Goal: Information Seeking & Learning: Check status

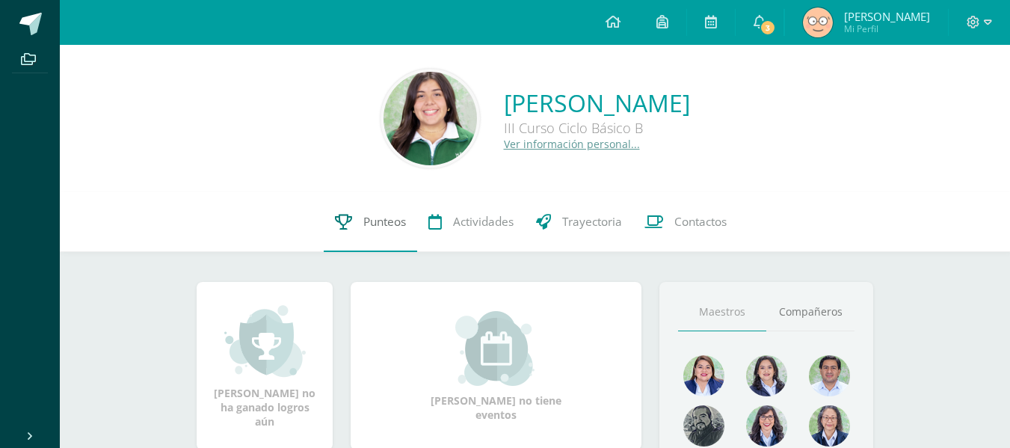
click at [358, 215] on link "Punteos" at bounding box center [370, 222] width 93 height 60
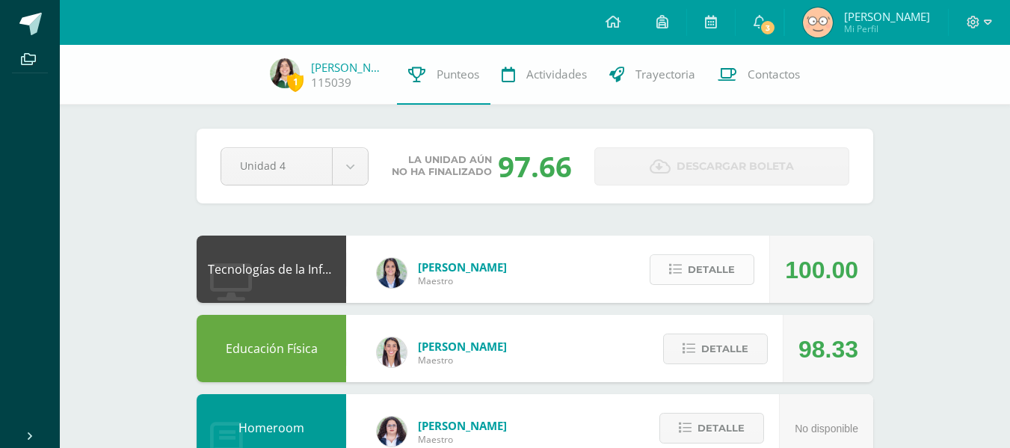
click at [699, 268] on span "Detalle" at bounding box center [711, 270] width 47 height 28
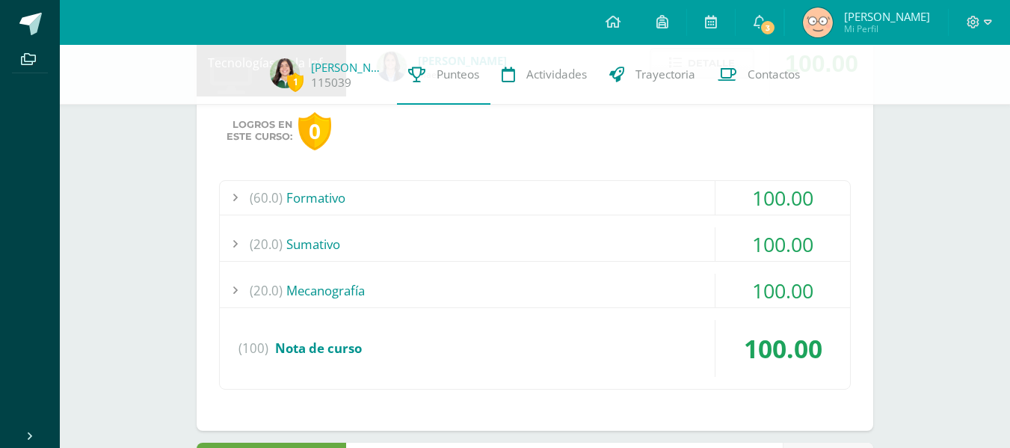
scroll to position [220, 0]
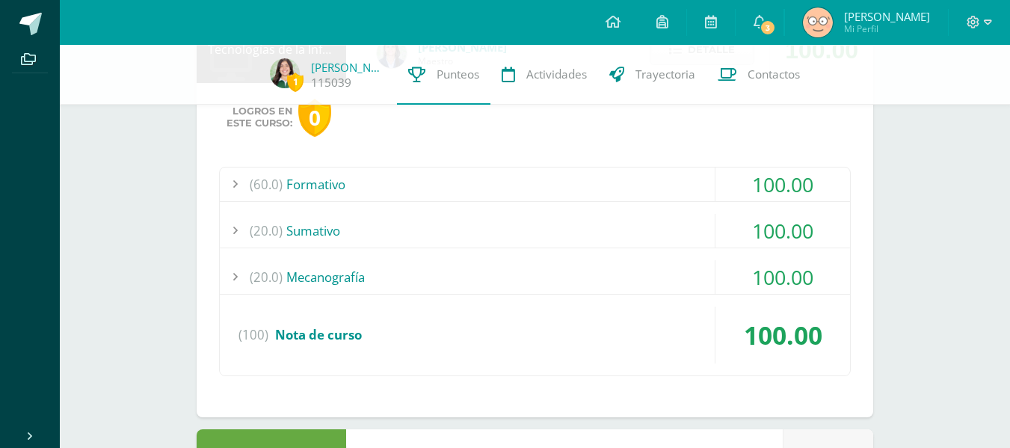
click at [521, 189] on div "(60.0) Formativo" at bounding box center [535, 184] width 630 height 34
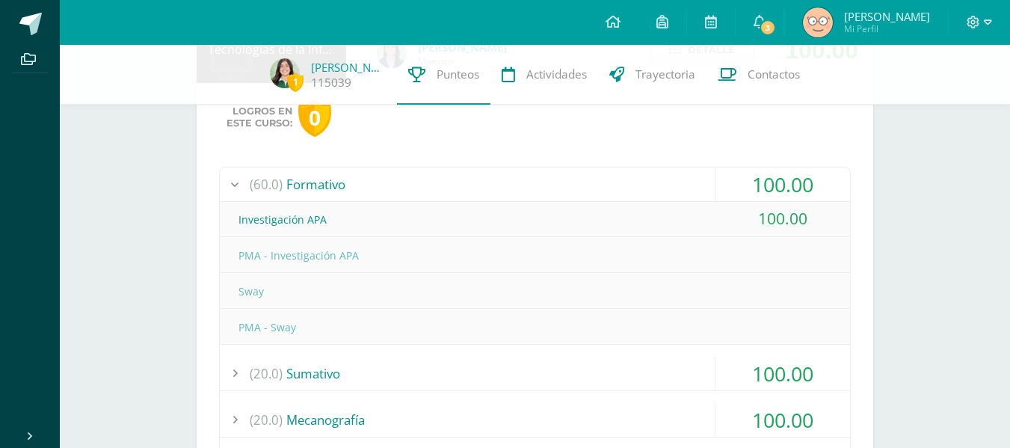
click at [521, 189] on div "(60.0) Formativo" at bounding box center [535, 184] width 630 height 34
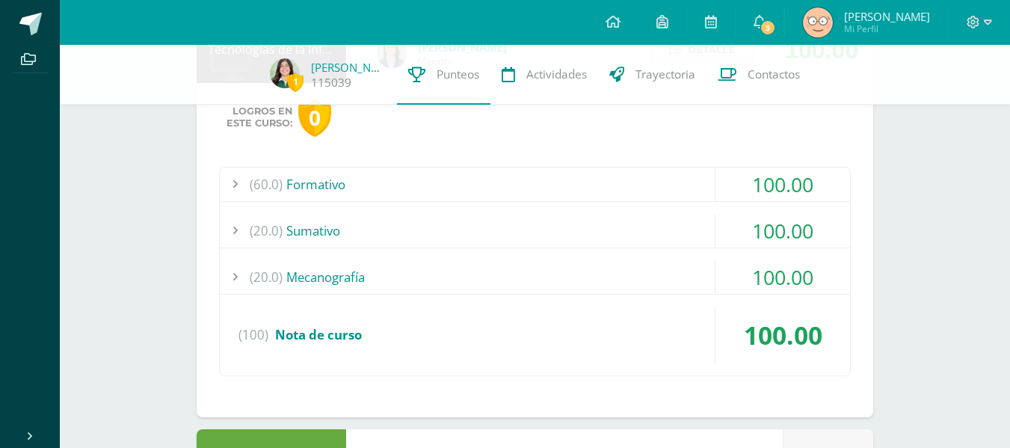
click at [523, 216] on div "(20.0) Sumativo" at bounding box center [535, 231] width 630 height 34
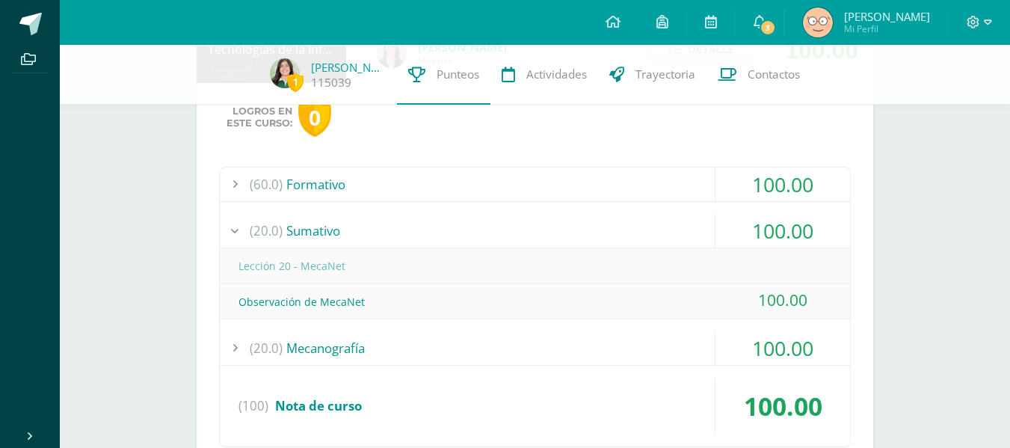
click at [523, 231] on div "(20.0) Sumativo" at bounding box center [535, 231] width 630 height 34
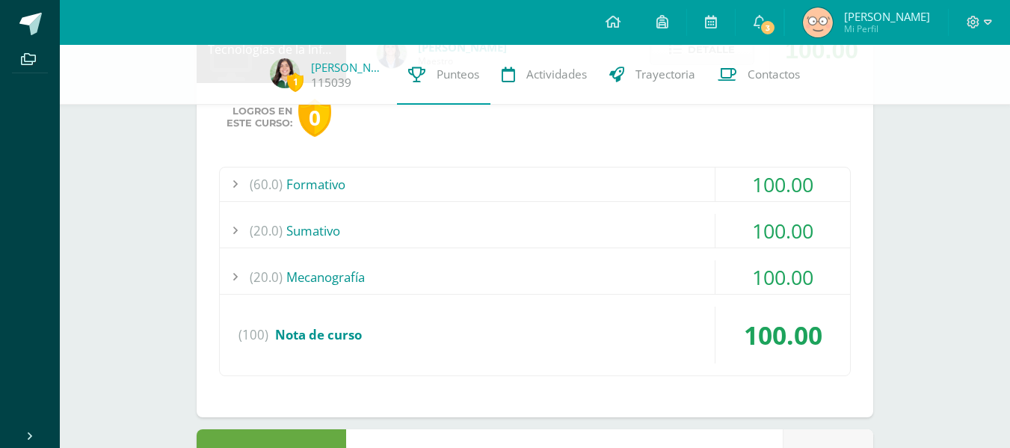
click at [502, 278] on div "(20.0) Mecanografía" at bounding box center [535, 277] width 630 height 34
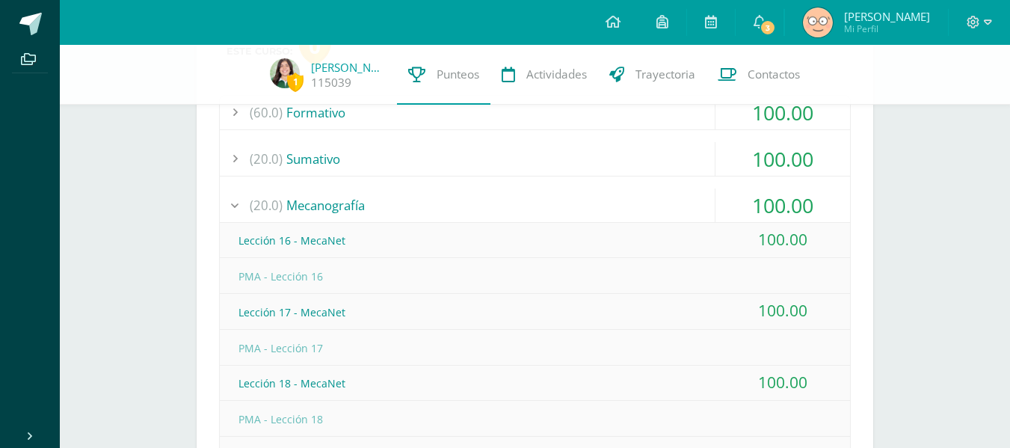
scroll to position [282, 0]
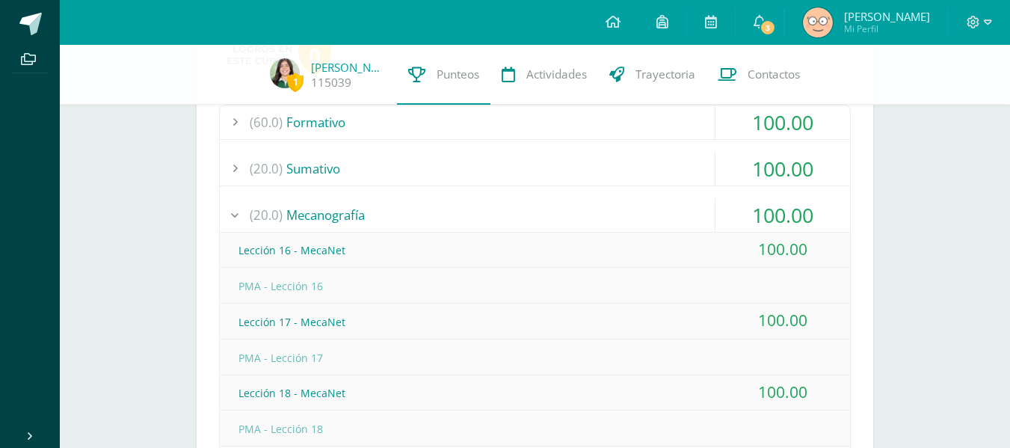
click at [424, 221] on div "(20.0) Mecanografía" at bounding box center [535, 215] width 630 height 34
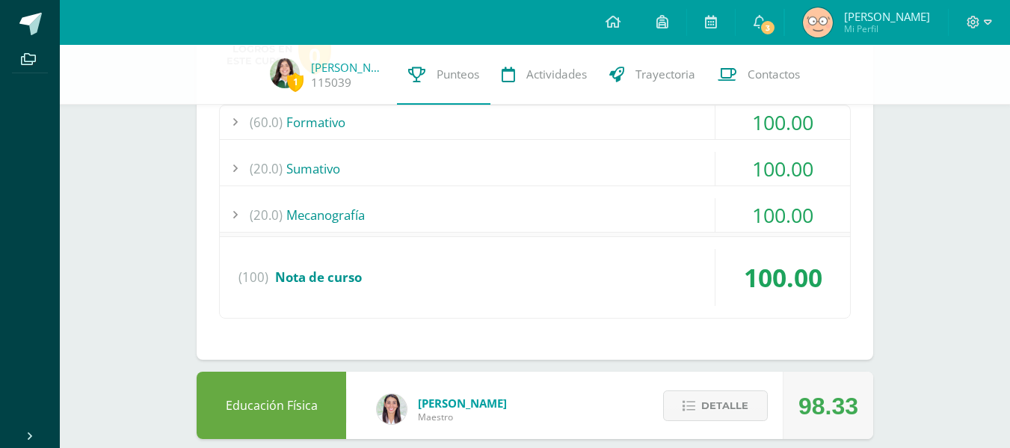
click at [413, 162] on div "(20.0) Sumativo" at bounding box center [535, 169] width 630 height 34
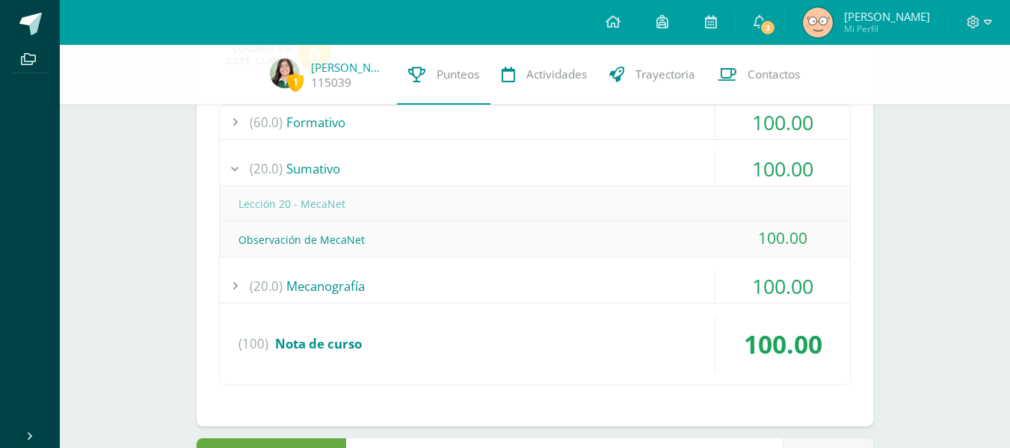
click at [422, 168] on div "(20.0) Sumativo" at bounding box center [535, 169] width 630 height 34
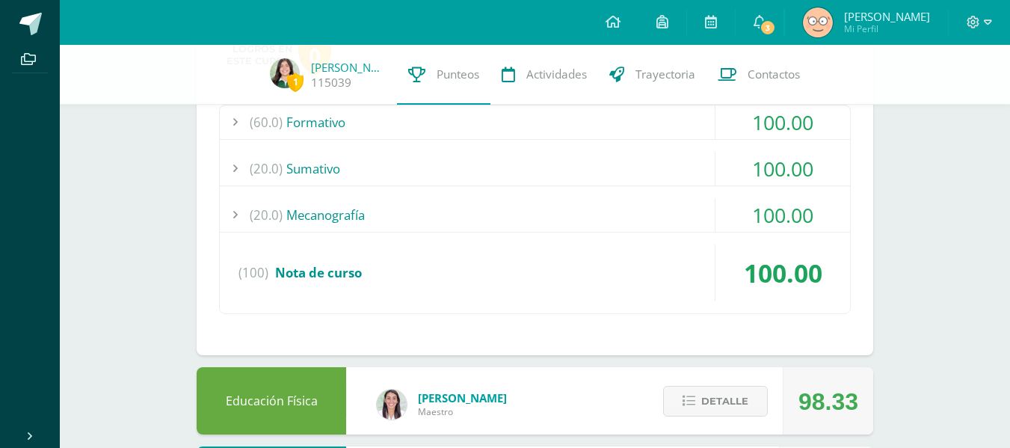
click at [398, 121] on div "(60.0) Formativo" at bounding box center [535, 122] width 630 height 34
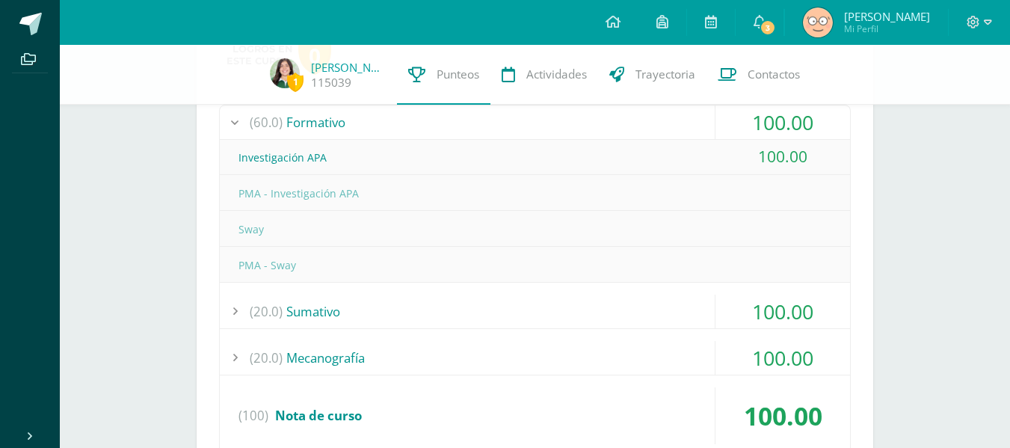
click at [330, 128] on div "(60.0) Formativo" at bounding box center [535, 122] width 630 height 34
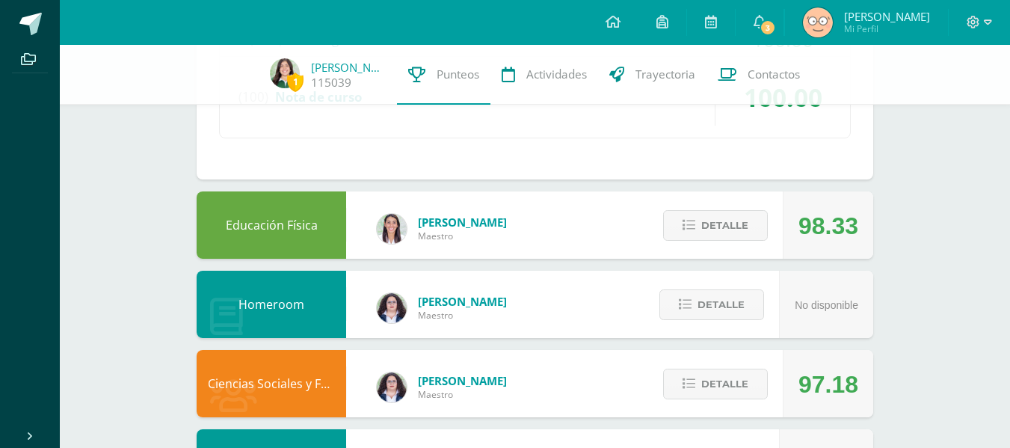
scroll to position [458, 0]
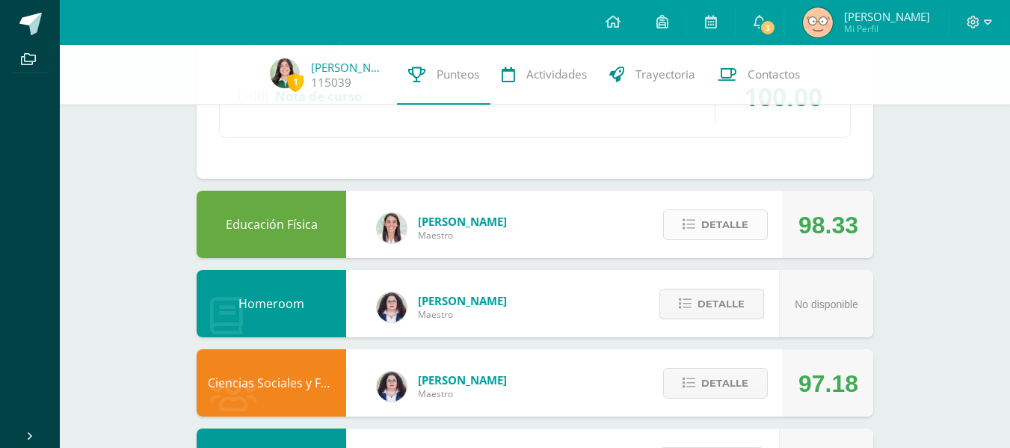
click at [722, 223] on span "Detalle" at bounding box center [724, 225] width 47 height 28
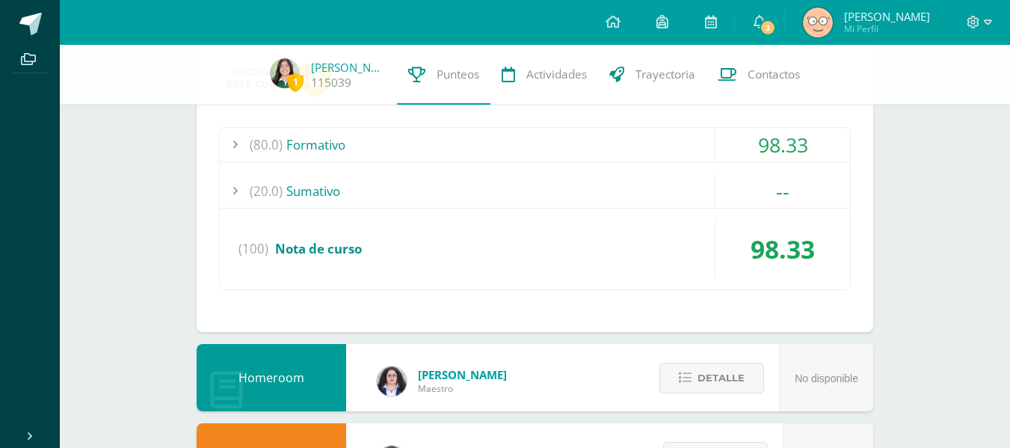
scroll to position [673, 0]
click at [673, 188] on div "(20.0) Sumativo" at bounding box center [535, 190] width 630 height 34
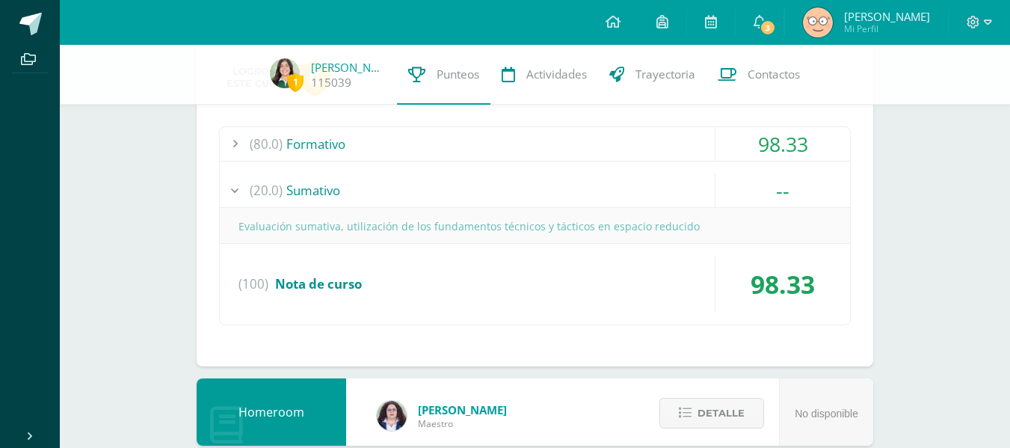
click at [673, 188] on div "(20.0) Sumativo" at bounding box center [535, 190] width 630 height 34
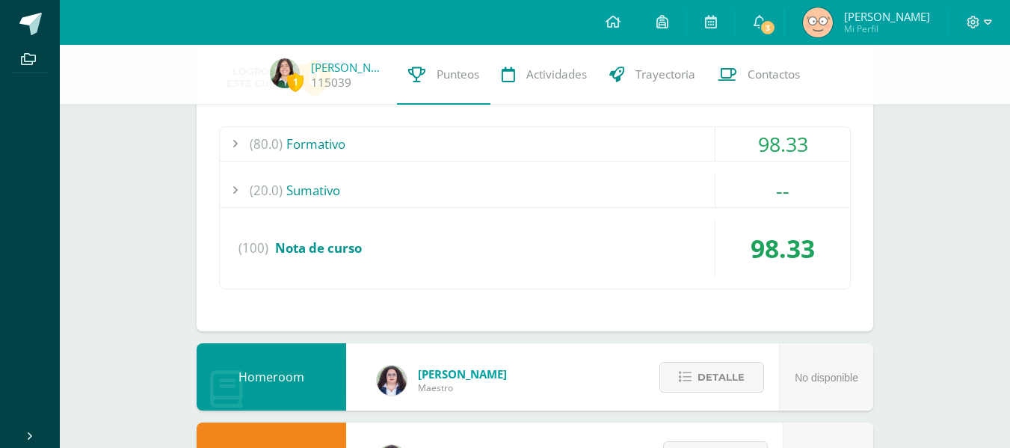
click at [641, 139] on div "(80.0) Formativo" at bounding box center [535, 144] width 630 height 34
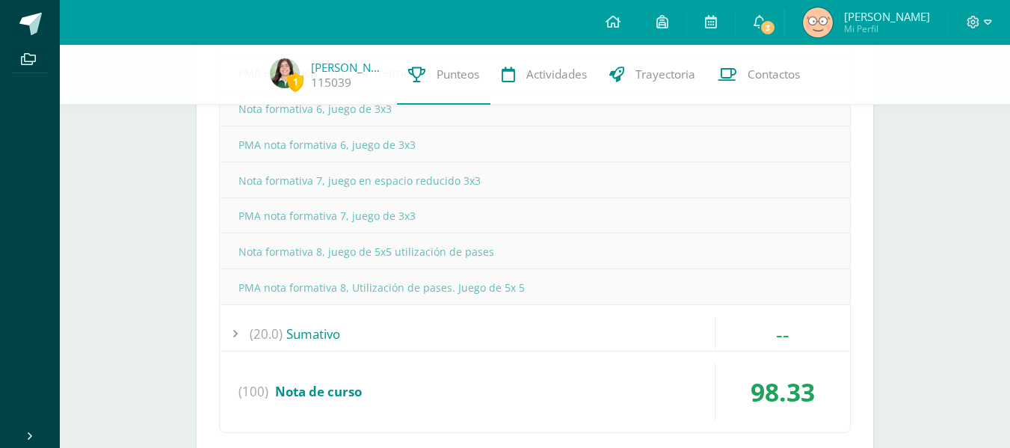
scroll to position [1033, 0]
click at [593, 319] on div "(20.0) Sumativo" at bounding box center [535, 331] width 630 height 34
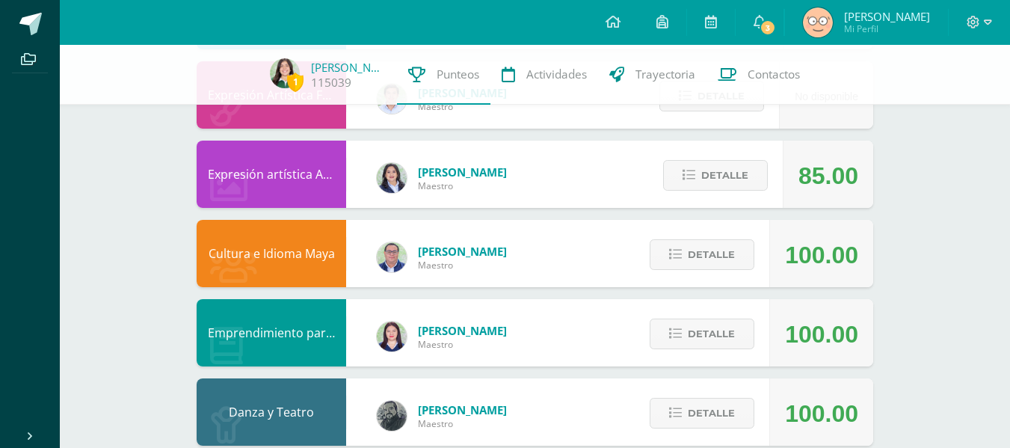
scroll to position [1652, 0]
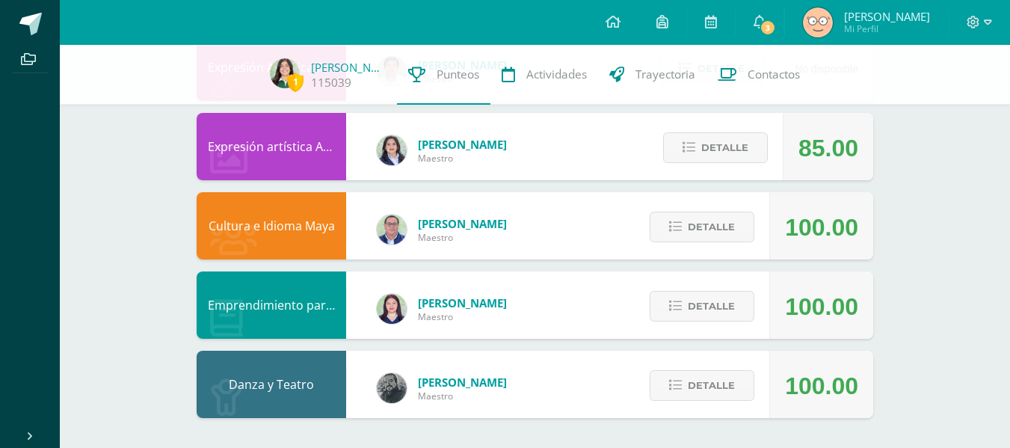
drag, startPoint x: 593, startPoint y: 319, endPoint x: 801, endPoint y: 295, distance: 209.1
click at [801, 295] on div "Emprendimiento para la Productividad María Del Maestro 100.00 Detalle" at bounding box center [535, 304] width 677 height 67
click at [857, 289] on div "100.00" at bounding box center [821, 306] width 73 height 67
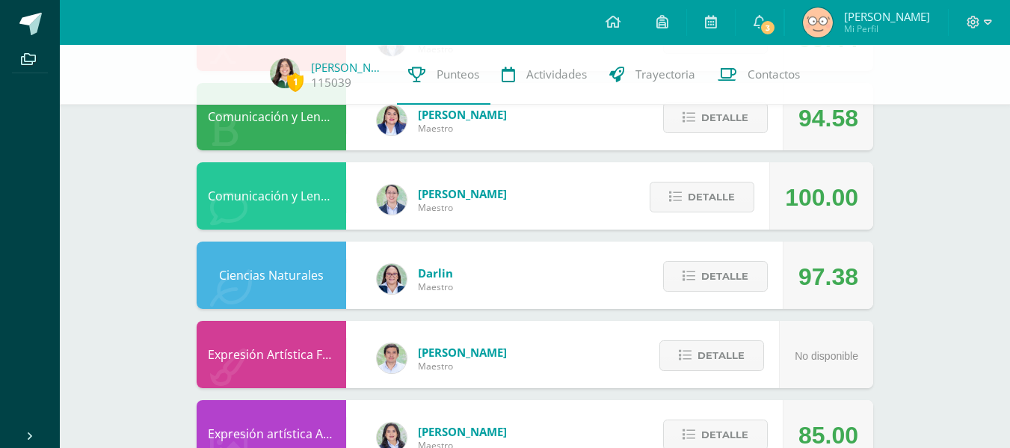
scroll to position [1363, 0]
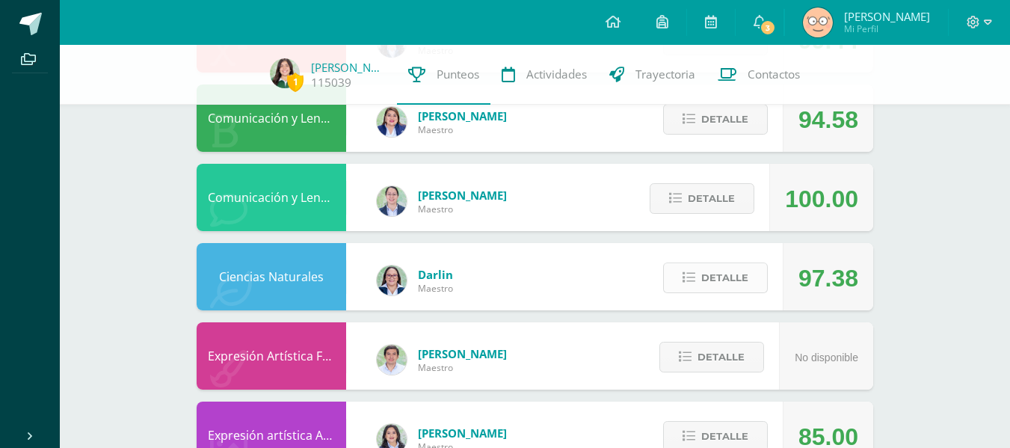
click at [712, 282] on span "Detalle" at bounding box center [724, 278] width 47 height 28
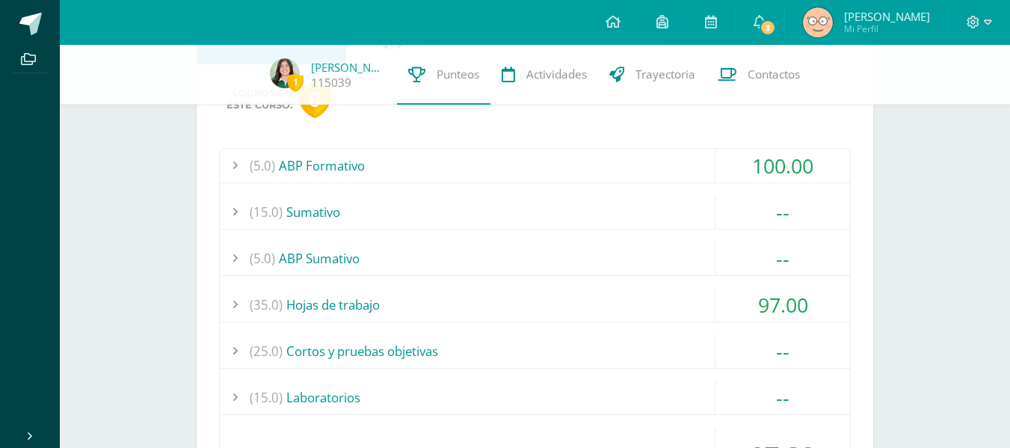
click at [663, 313] on div "(35.0) Hojas de trabajo" at bounding box center [535, 305] width 630 height 34
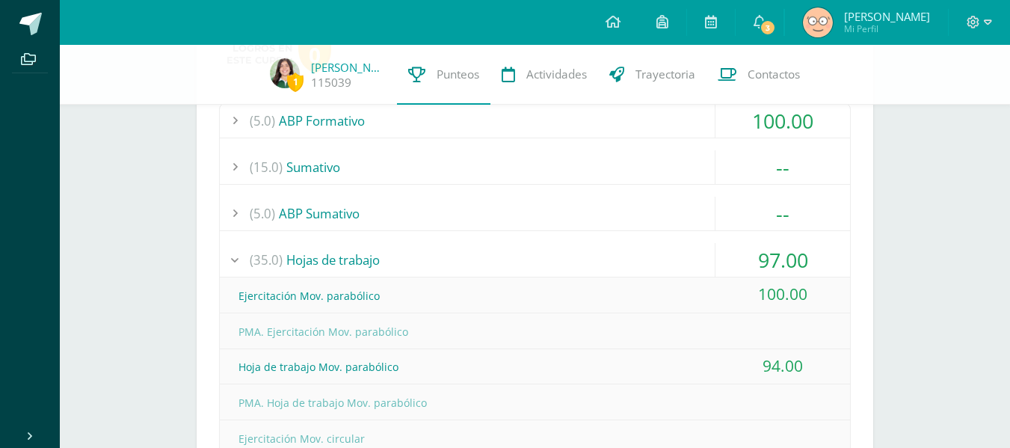
scroll to position [1614, 0]
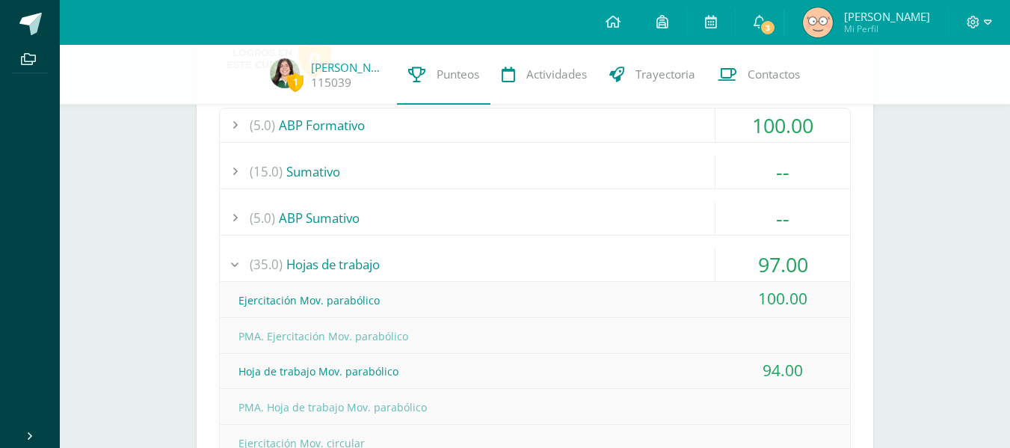
click at [576, 257] on div "(35.0) Hojas de trabajo" at bounding box center [535, 264] width 630 height 34
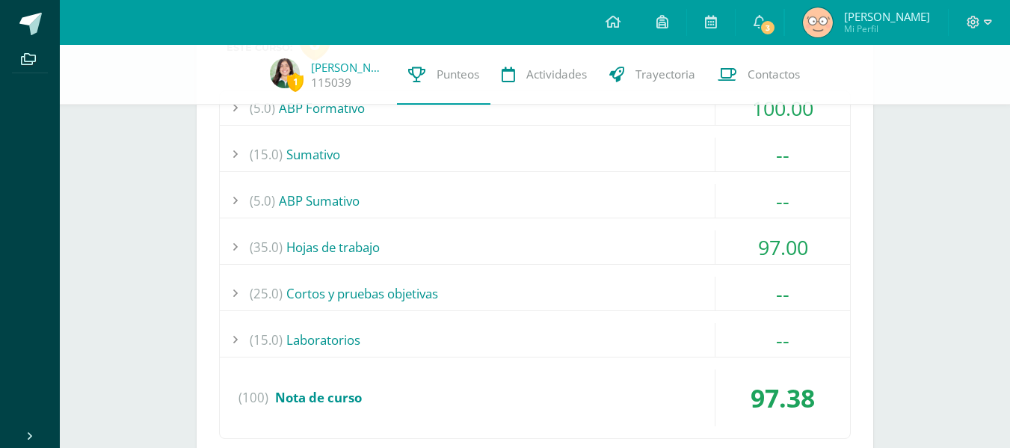
click at [543, 286] on div "(25.0) Cortos y pruebas objetivas" at bounding box center [535, 294] width 630 height 34
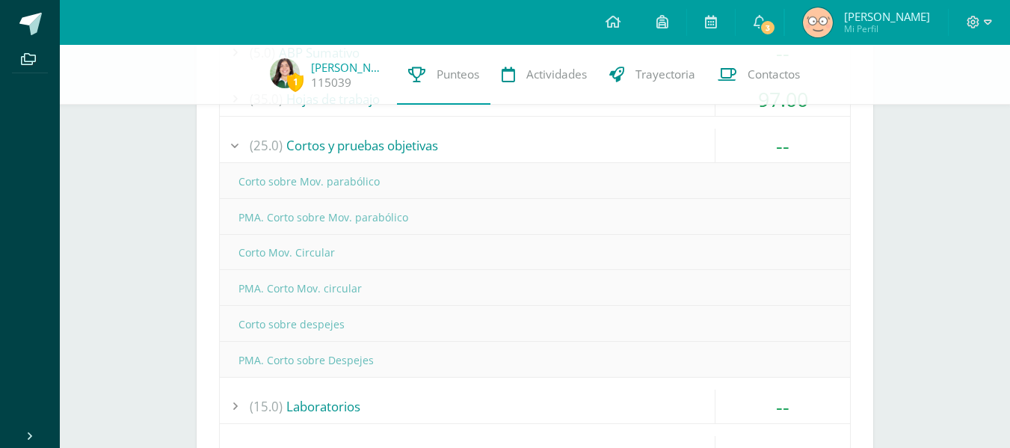
scroll to position [1780, 0]
click at [384, 145] on div "(25.0) Cortos y pruebas objetivas" at bounding box center [535, 145] width 630 height 34
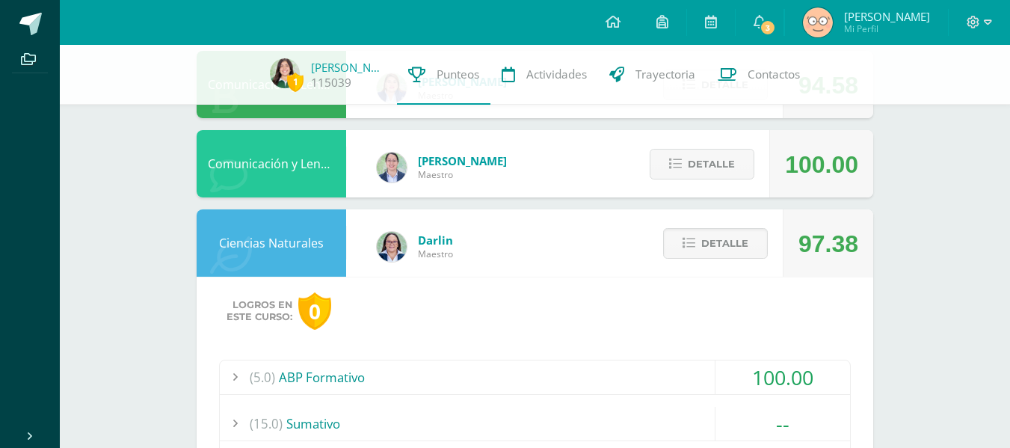
scroll to position [1359, 0]
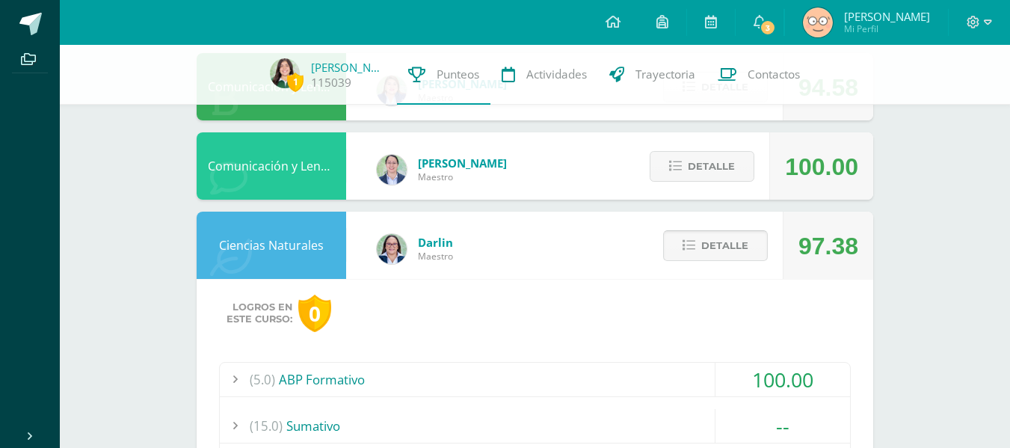
click at [735, 240] on span "Detalle" at bounding box center [724, 246] width 47 height 28
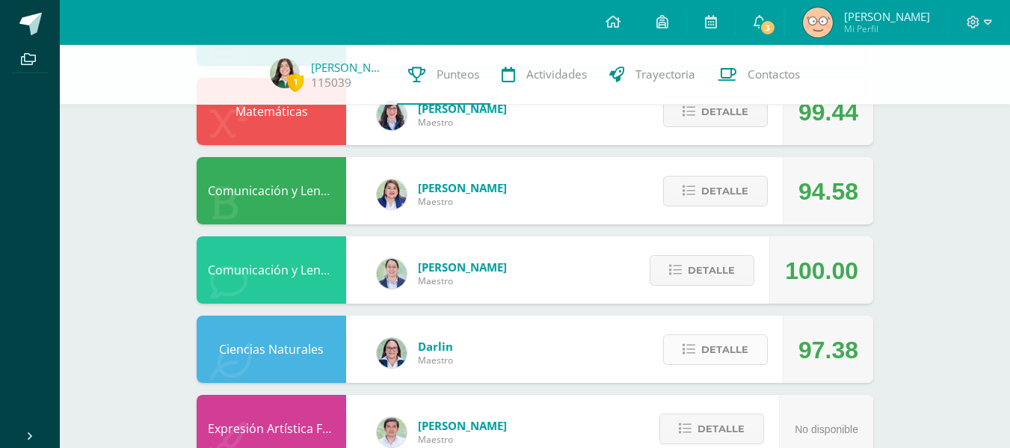
scroll to position [1250, 0]
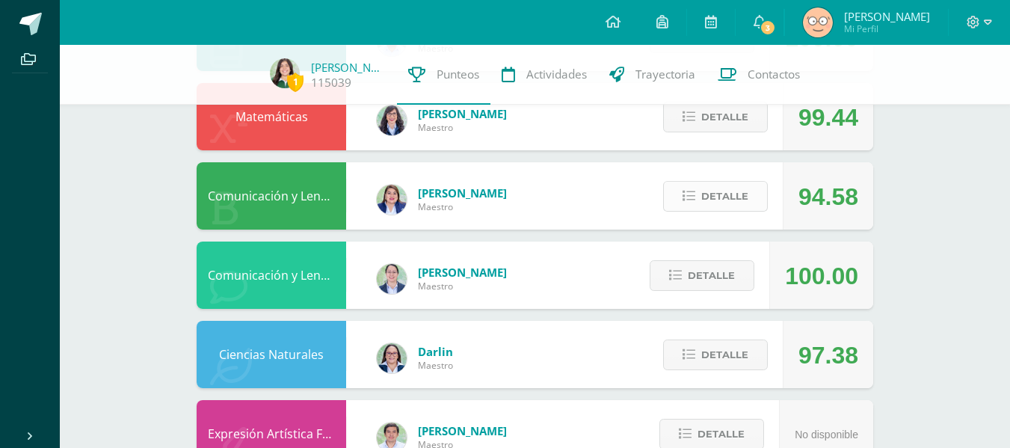
click at [725, 196] on span "Detalle" at bounding box center [724, 196] width 47 height 28
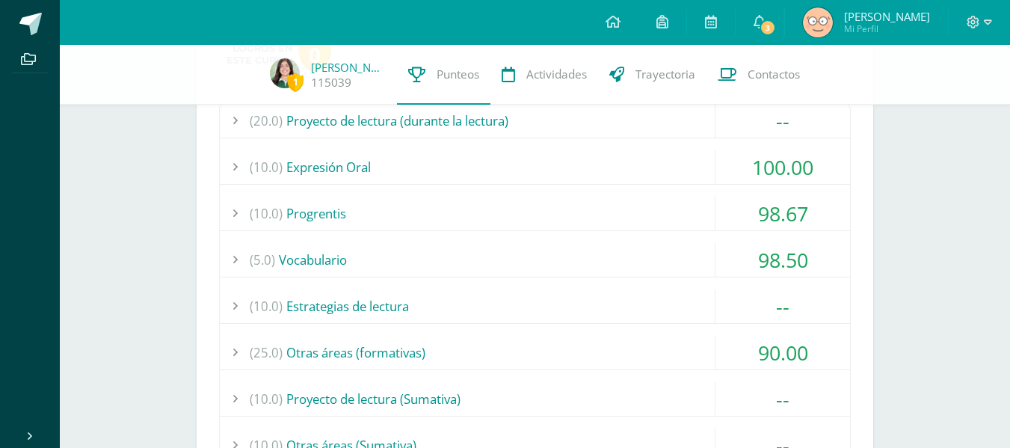
scroll to position [1460, 0]
click at [658, 222] on div "(10.0) Progrentis" at bounding box center [535, 213] width 630 height 34
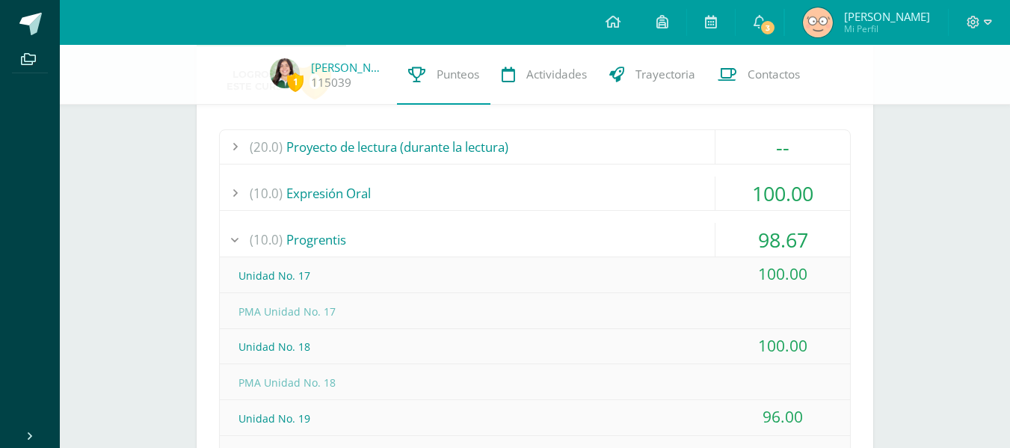
scroll to position [1406, 0]
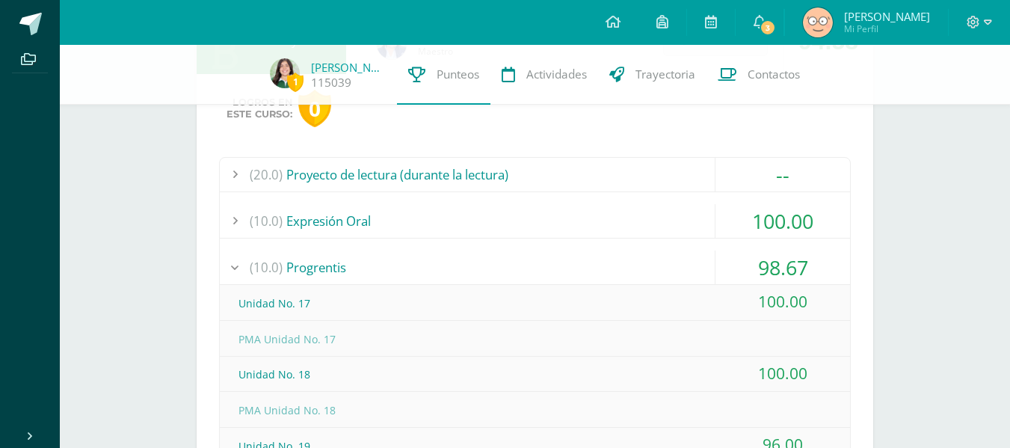
click at [436, 279] on div "(10.0) Progrentis" at bounding box center [535, 267] width 630 height 34
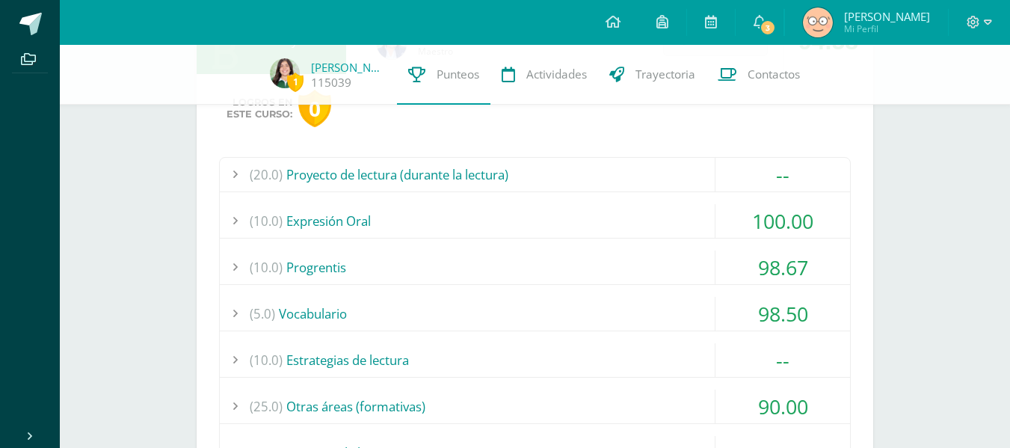
click at [544, 209] on div "(10.0) Expresión Oral" at bounding box center [535, 221] width 630 height 34
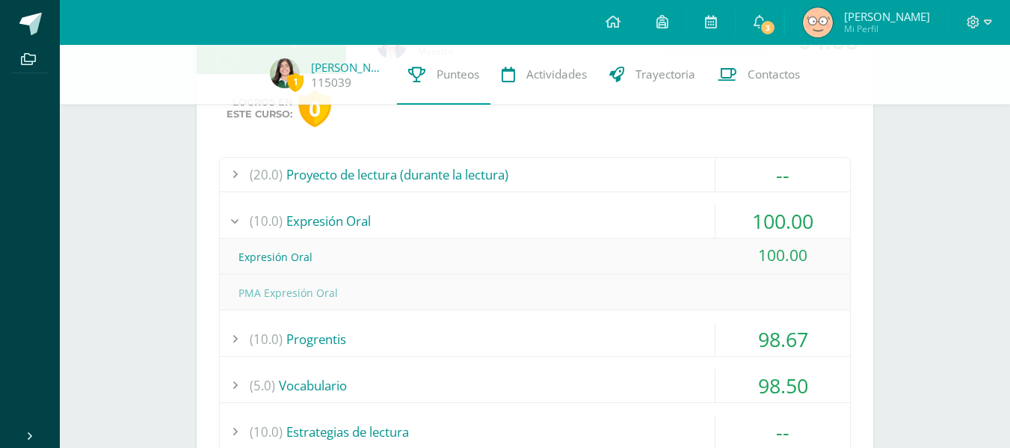
click at [544, 216] on div "(10.0) Expresión Oral" at bounding box center [535, 221] width 630 height 34
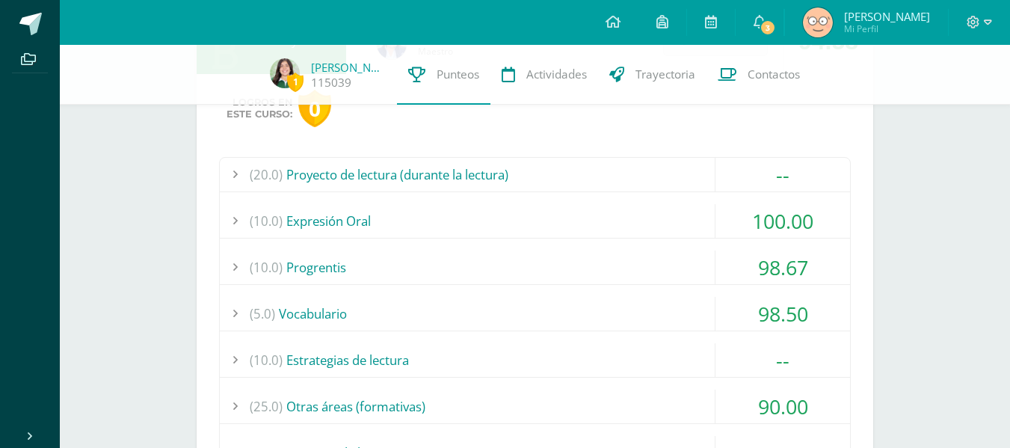
click at [564, 310] on div "(5.0) Vocabulario" at bounding box center [535, 314] width 630 height 34
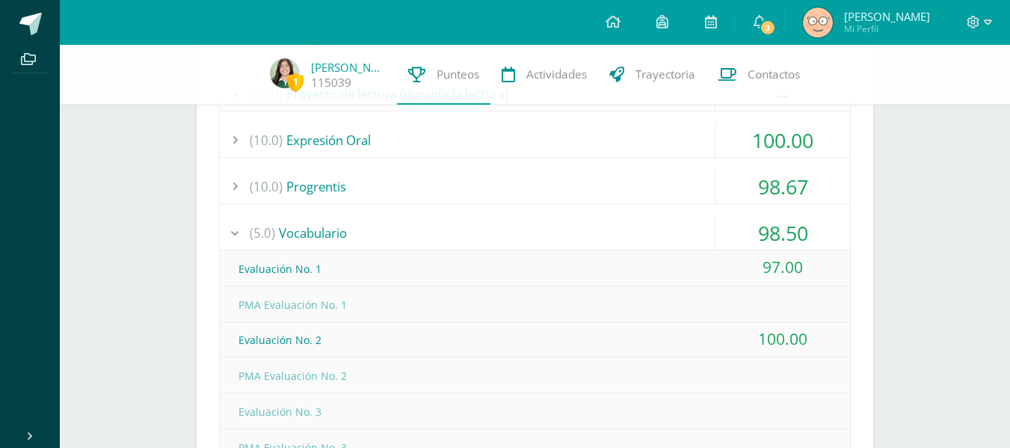
scroll to position [1486, 0]
click at [495, 233] on div "(5.0) Vocabulario" at bounding box center [535, 234] width 630 height 34
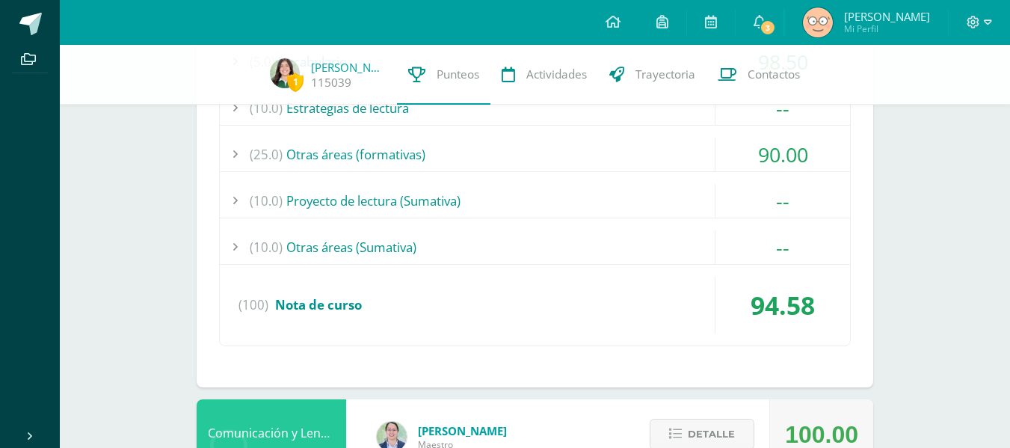
scroll to position [1658, 0]
click at [467, 156] on div "(25.0) Otras áreas (formativas)" at bounding box center [535, 154] width 630 height 34
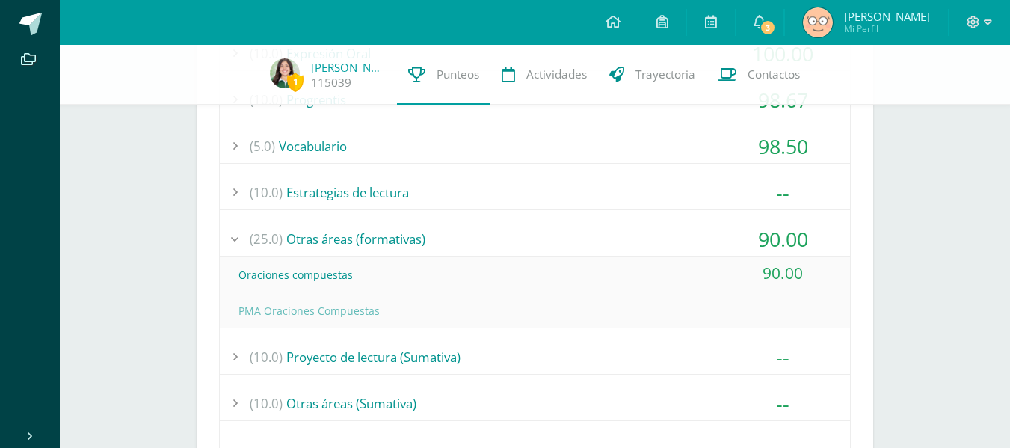
scroll to position [1572, 0]
click at [439, 241] on div "(25.0) Otras áreas (formativas)" at bounding box center [535, 240] width 630 height 34
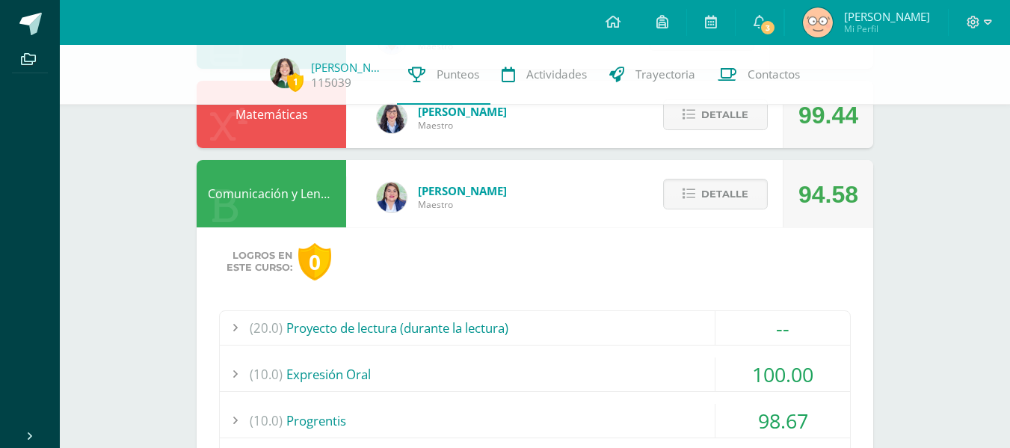
scroll to position [1252, 0]
click at [538, 319] on div "(20.0) Proyecto de lectura (durante la lectura)" at bounding box center [535, 329] width 630 height 34
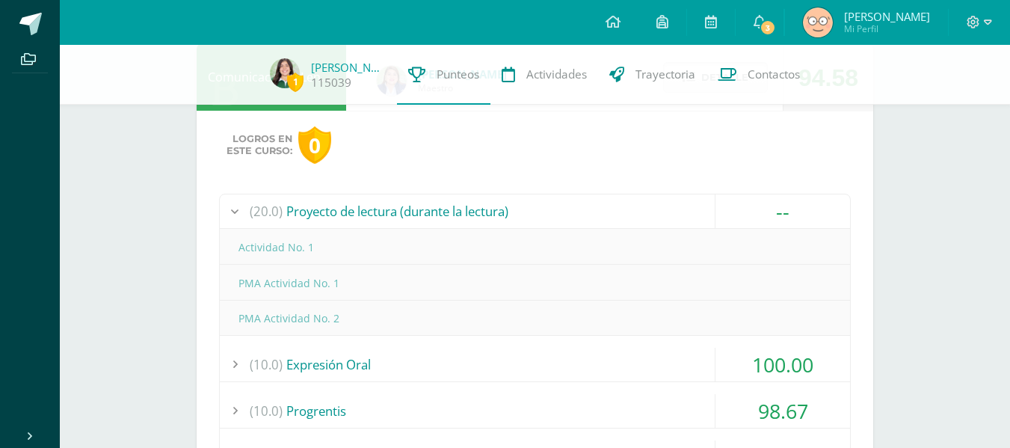
scroll to position [1370, 0]
click at [455, 223] on div "(20.0) Proyecto de lectura (durante la lectura)" at bounding box center [535, 211] width 630 height 34
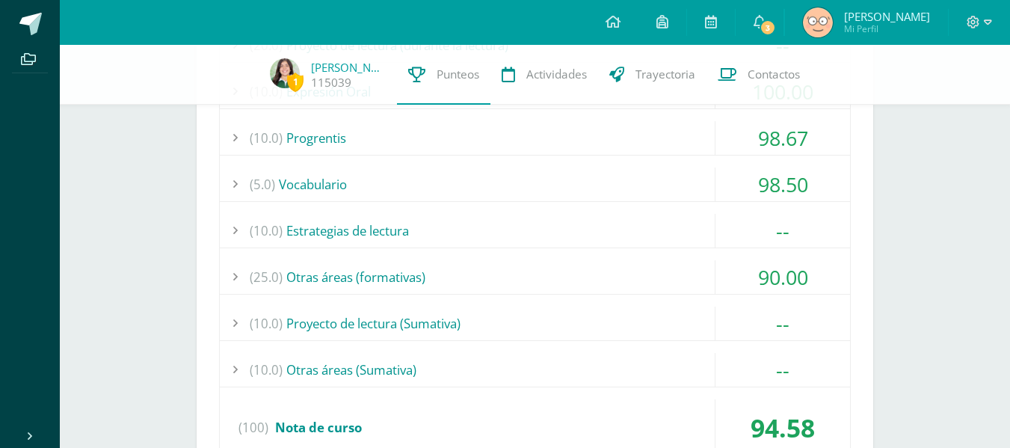
scroll to position [1536, 0]
click at [496, 304] on div "(20.0) Proyecto de lectura (durante la lectura) -- Actividad No. 1" at bounding box center [535, 247] width 632 height 441
click at [461, 277] on div "(25.0) Otras áreas (formativas)" at bounding box center [535, 276] width 630 height 34
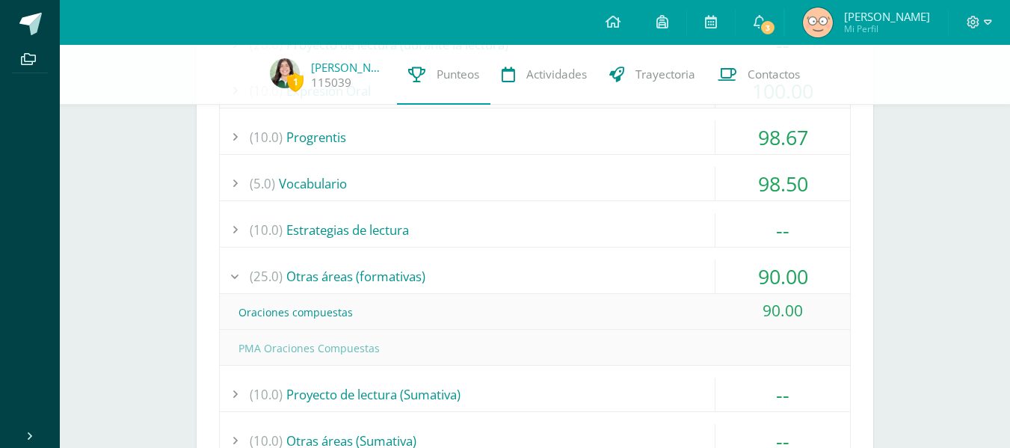
click at [461, 277] on div "(25.0) Otras áreas (formativas)" at bounding box center [535, 276] width 630 height 34
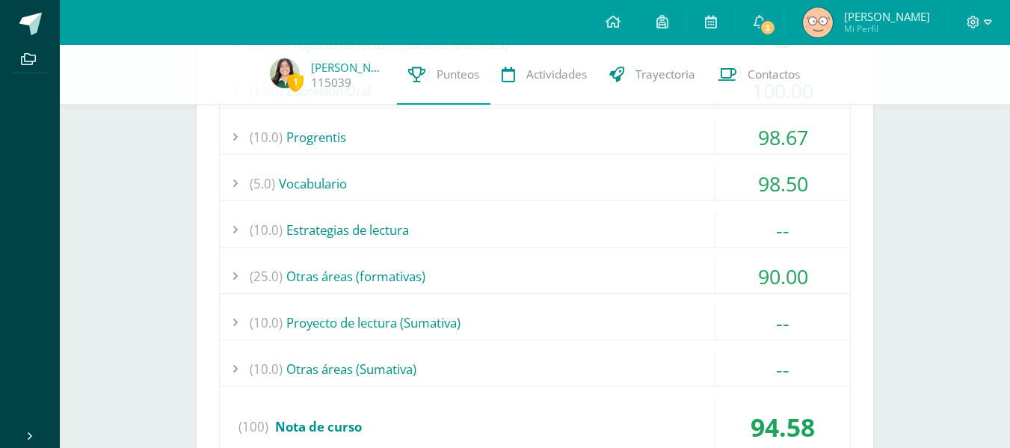
click at [440, 233] on div "(10.0) Estrategias de lectura" at bounding box center [535, 230] width 630 height 34
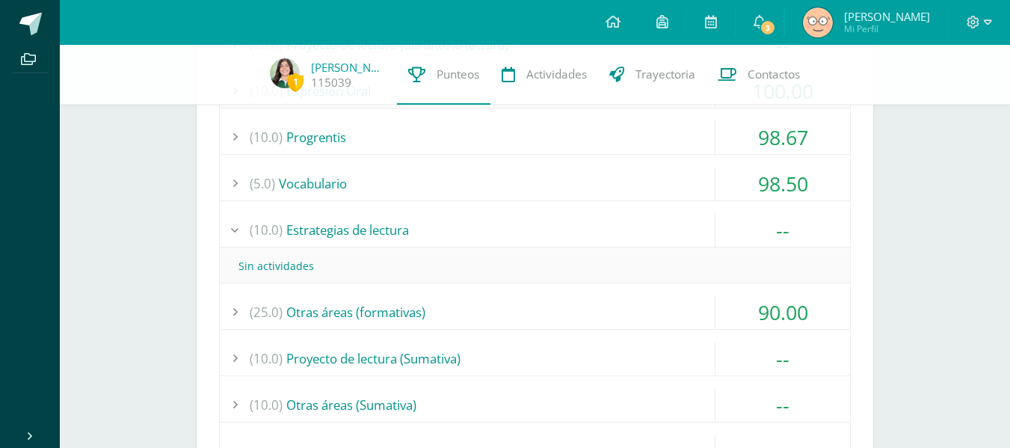
click at [440, 233] on div "(10.0) Estrategias de lectura" at bounding box center [535, 230] width 630 height 34
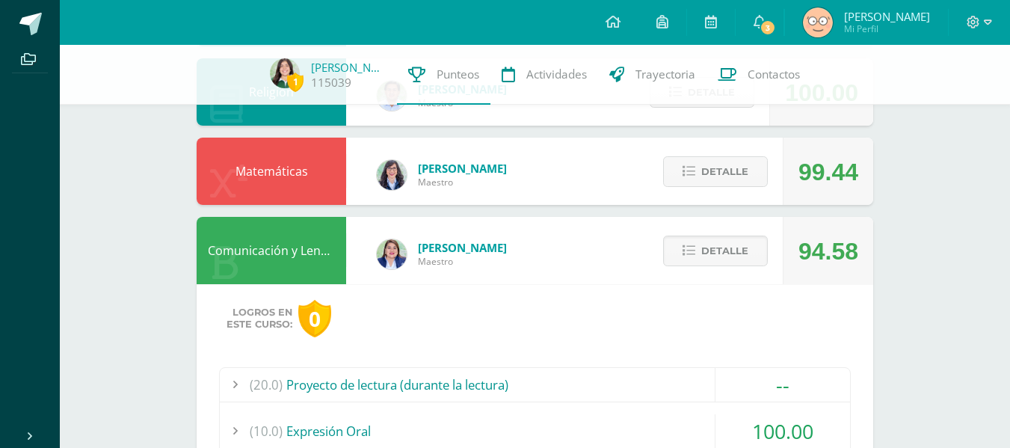
scroll to position [1195, 0]
click at [730, 254] on span "Detalle" at bounding box center [724, 252] width 47 height 28
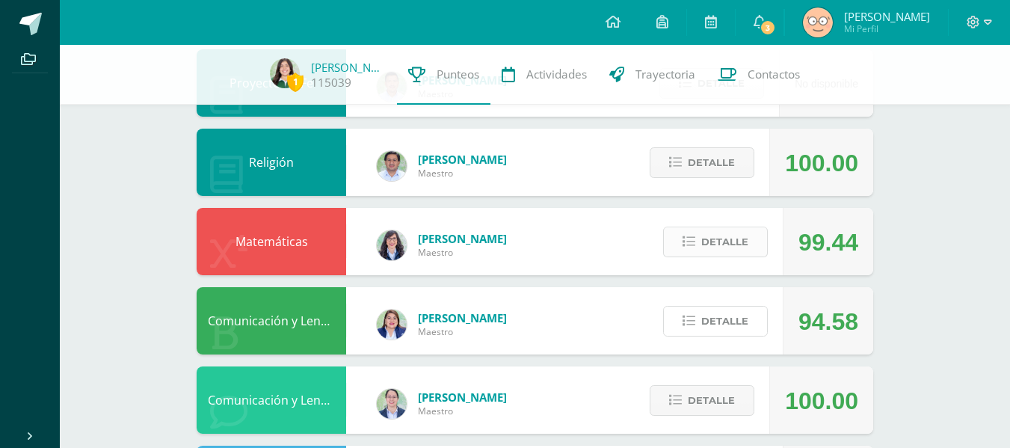
scroll to position [1125, 0]
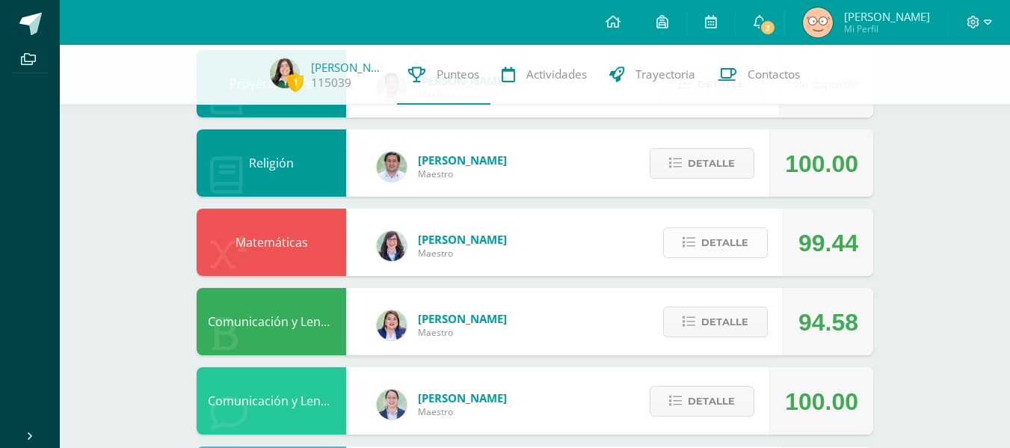
click at [711, 244] on span "Detalle" at bounding box center [724, 243] width 47 height 28
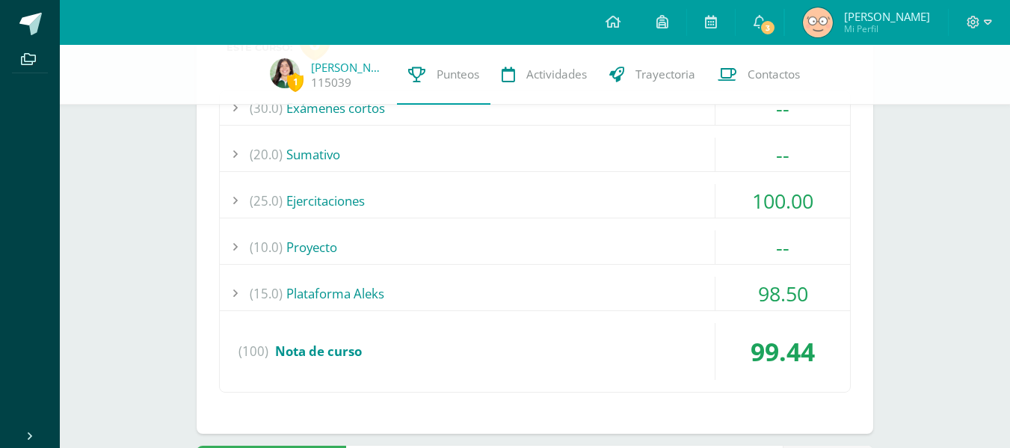
scroll to position [1394, 0]
click at [638, 313] on div "(30.0) Exámenes cortos -- Examen corto 1 (100)" at bounding box center [535, 241] width 632 height 302
click at [616, 289] on div "(15.0) Plataforma Aleks" at bounding box center [535, 293] width 630 height 34
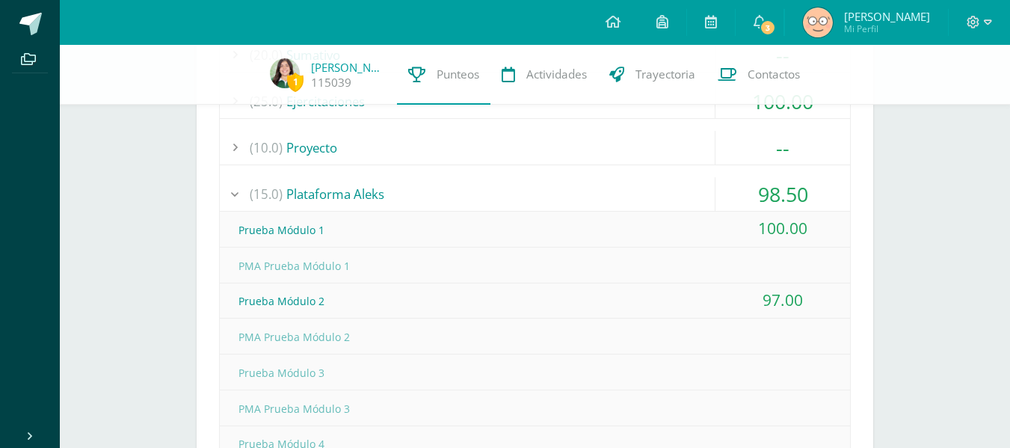
scroll to position [1474, 0]
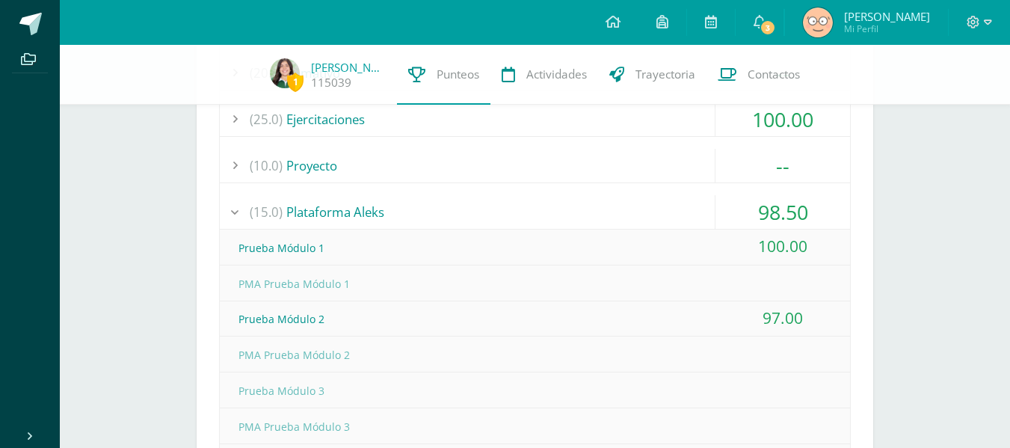
click at [545, 209] on div "(15.0) Plataforma Aleks" at bounding box center [535, 212] width 630 height 34
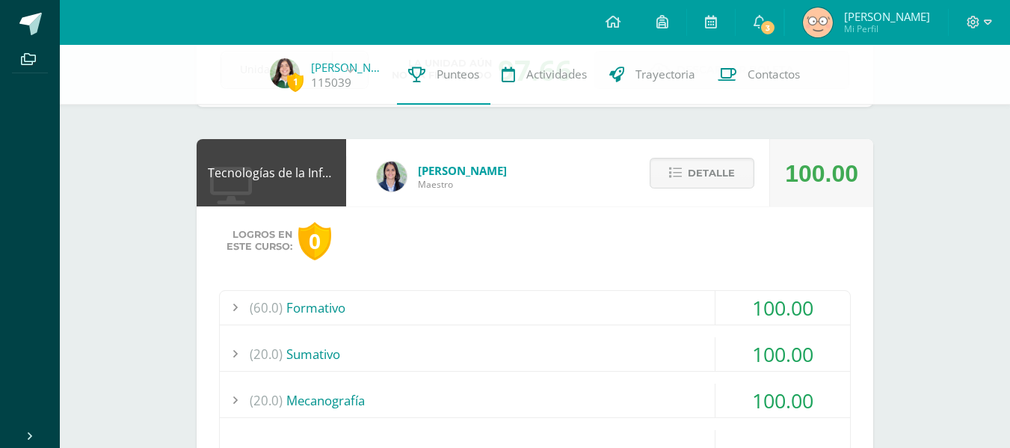
scroll to position [0, 0]
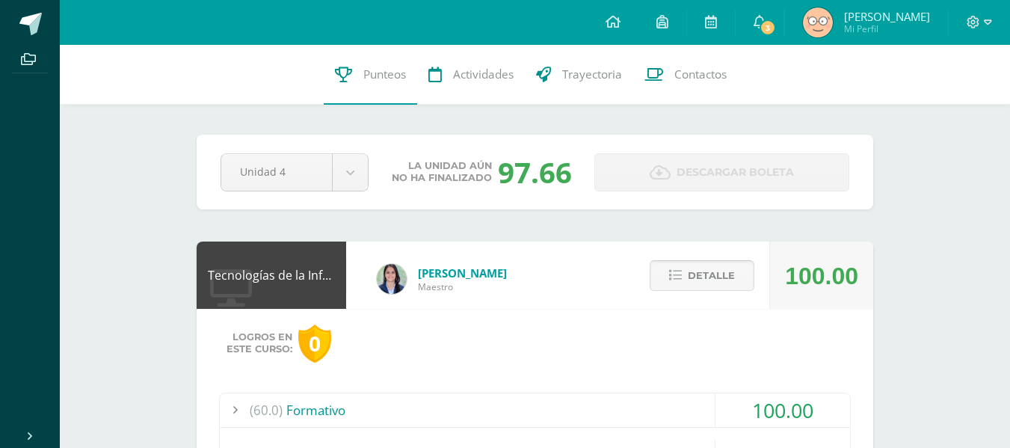
click at [739, 280] on button "Detalle" at bounding box center [702, 275] width 105 height 31
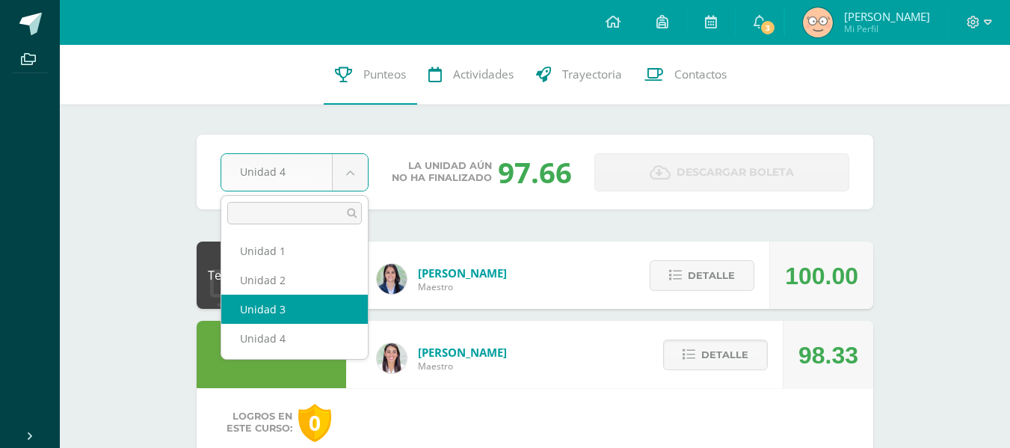
select select "Unidad 3"
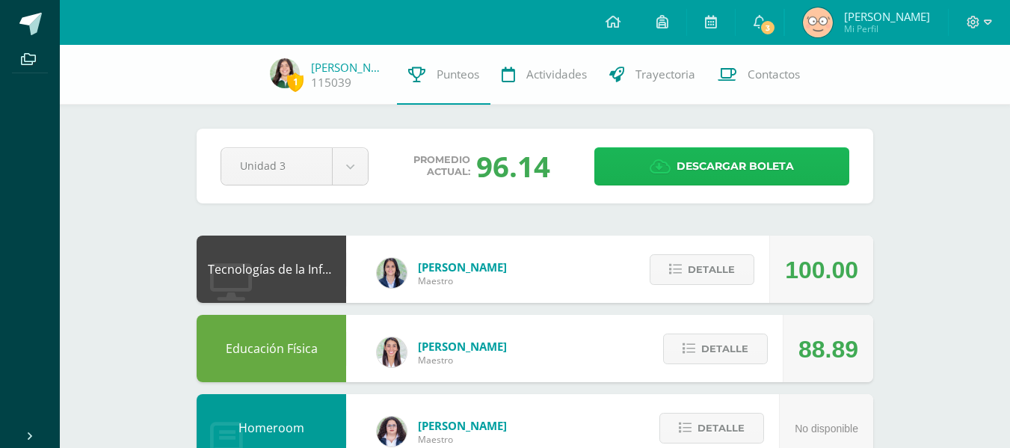
click at [669, 170] on icon at bounding box center [660, 167] width 21 height 16
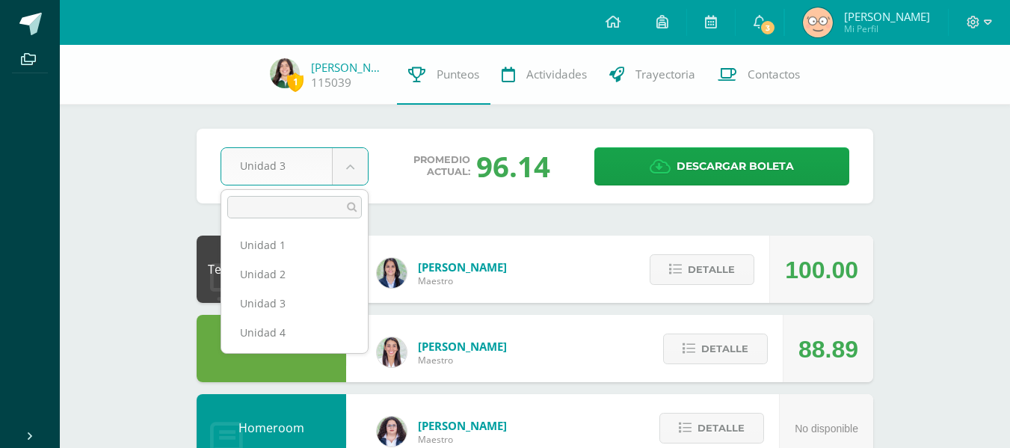
click at [319, 351] on ul "Unidad 1 Unidad 2 Unidad 3 Unidad 4" at bounding box center [294, 288] width 147 height 129
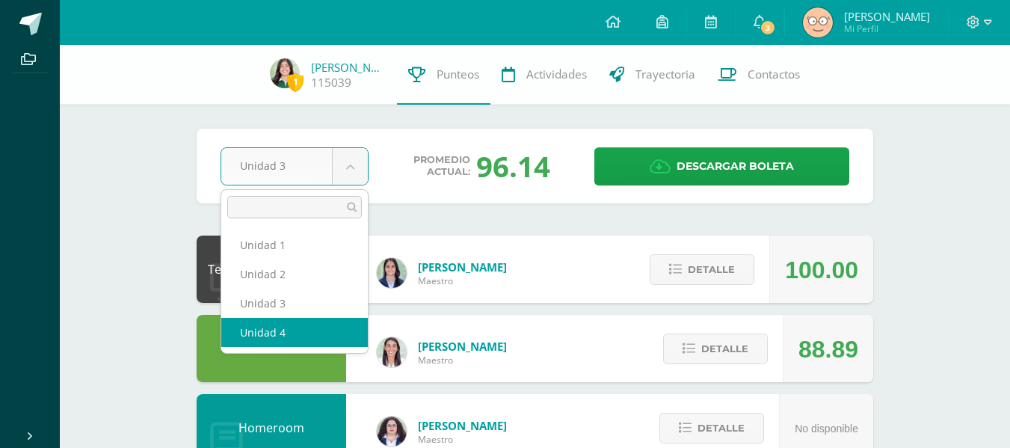
select select "Unidad 4"
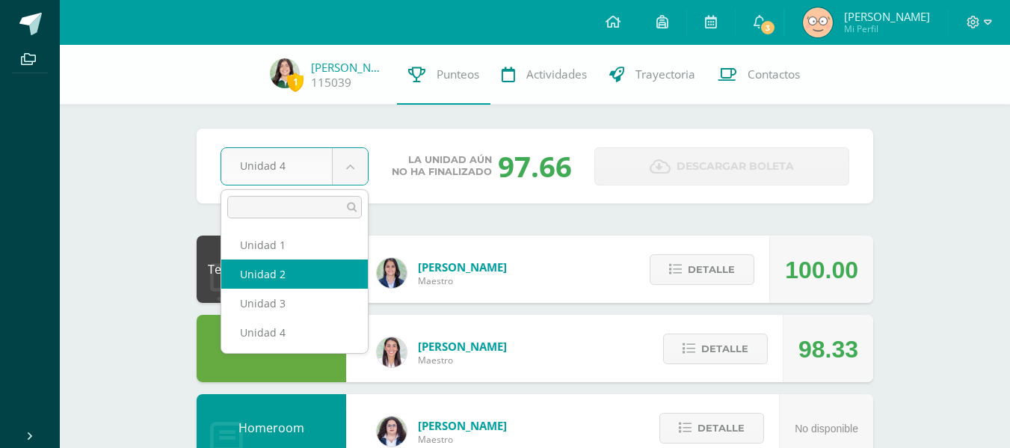
select select "Unidad 2"
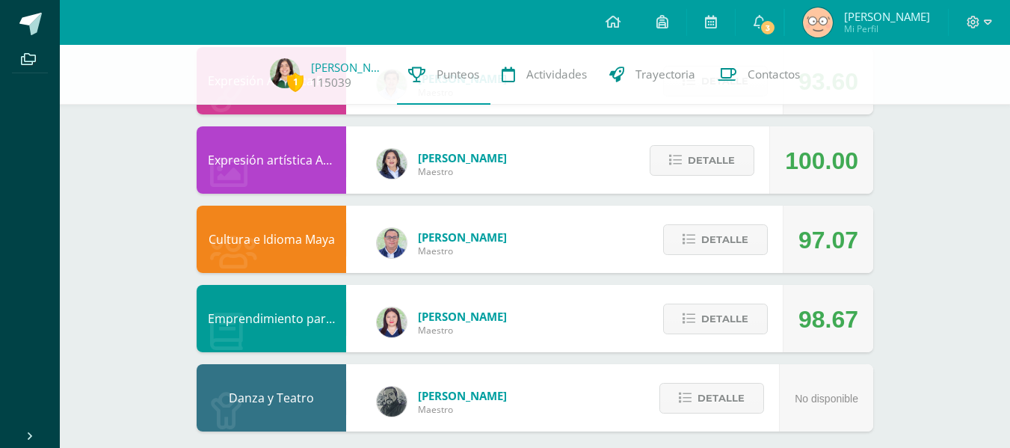
scroll to position [994, 0]
